Goal: Use online tool/utility: Utilize a website feature to perform a specific function

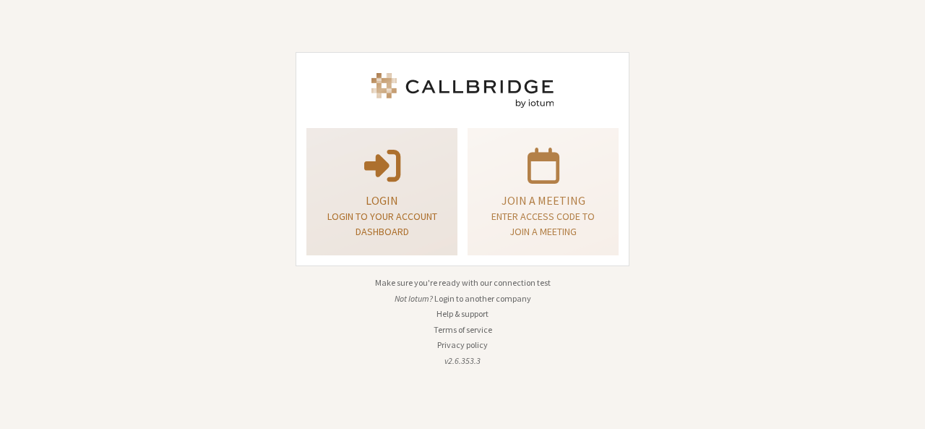
click at [395, 194] on p "Login" at bounding box center [382, 200] width 115 height 17
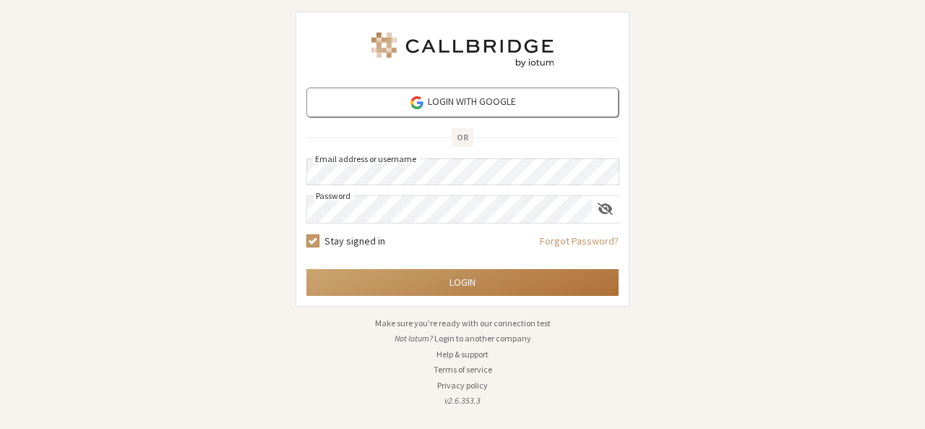
click at [474, 277] on button "Login" at bounding box center [463, 282] width 312 height 27
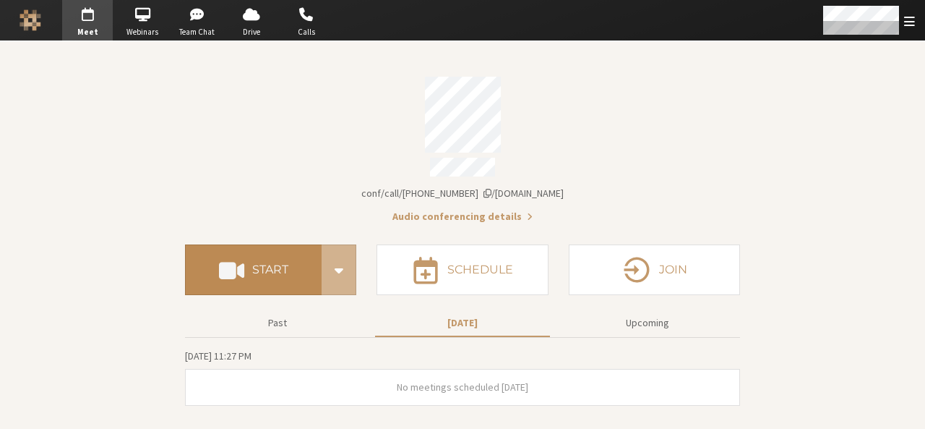
click at [279, 247] on button "Start" at bounding box center [253, 269] width 137 height 51
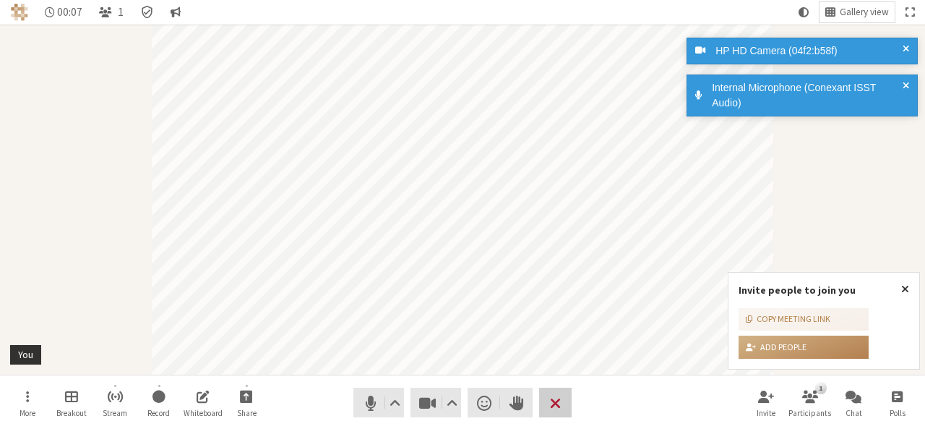
click at [555, 401] on span "End or leave meeting" at bounding box center [555, 403] width 11 height 20
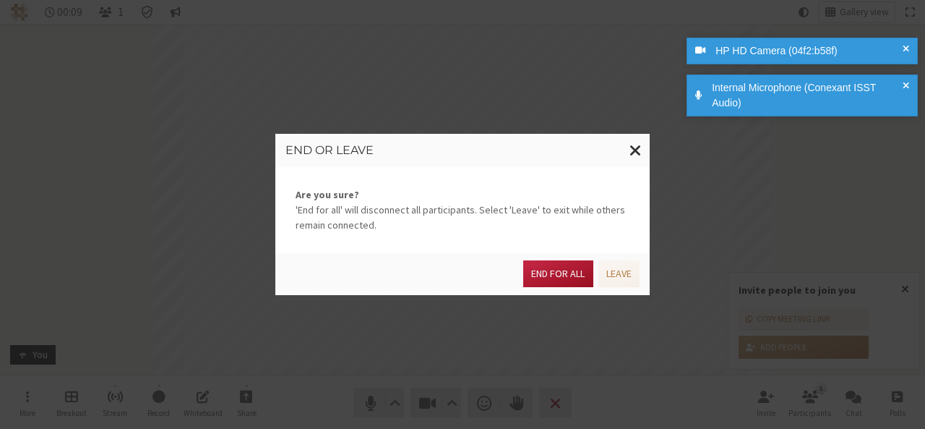
click at [557, 273] on button "End for all" at bounding box center [557, 273] width 69 height 27
